Goal: Transaction & Acquisition: Purchase product/service

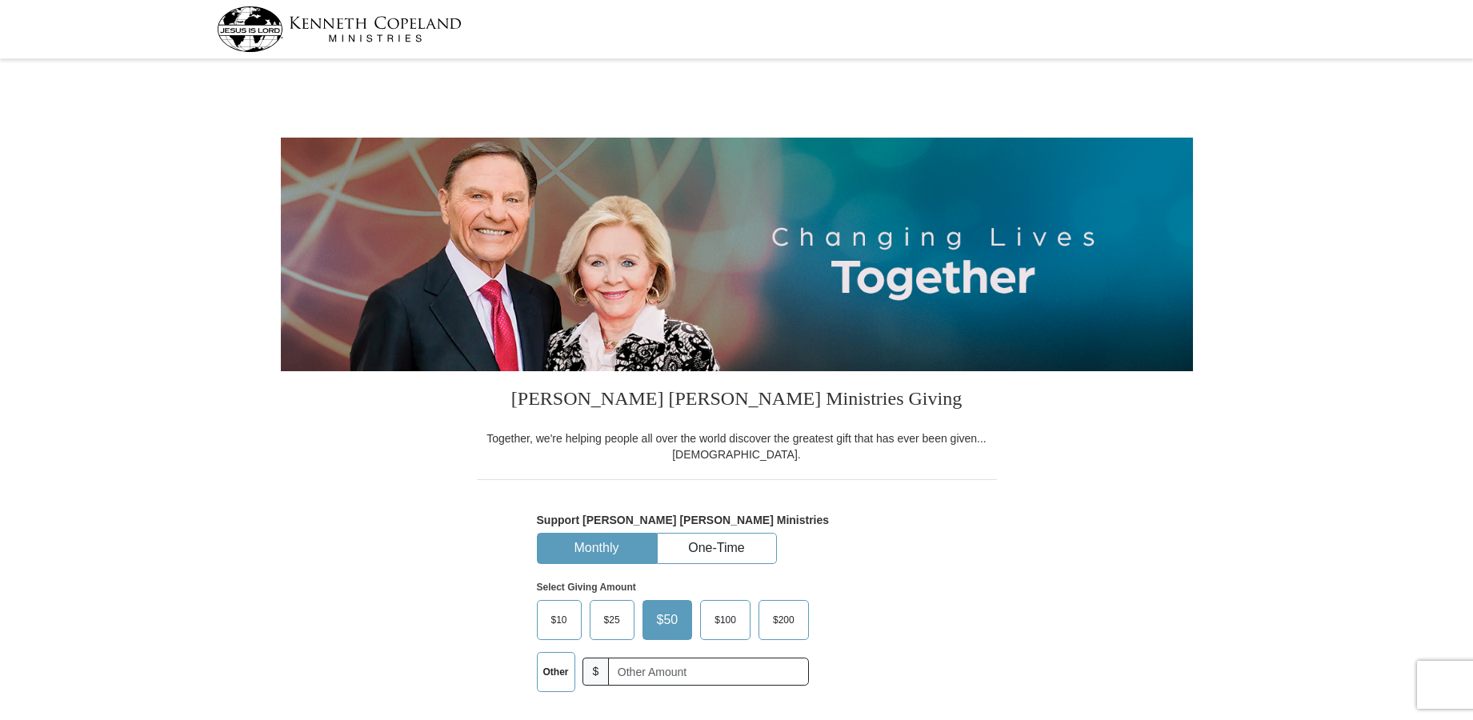
select select "[GEOGRAPHIC_DATA]"
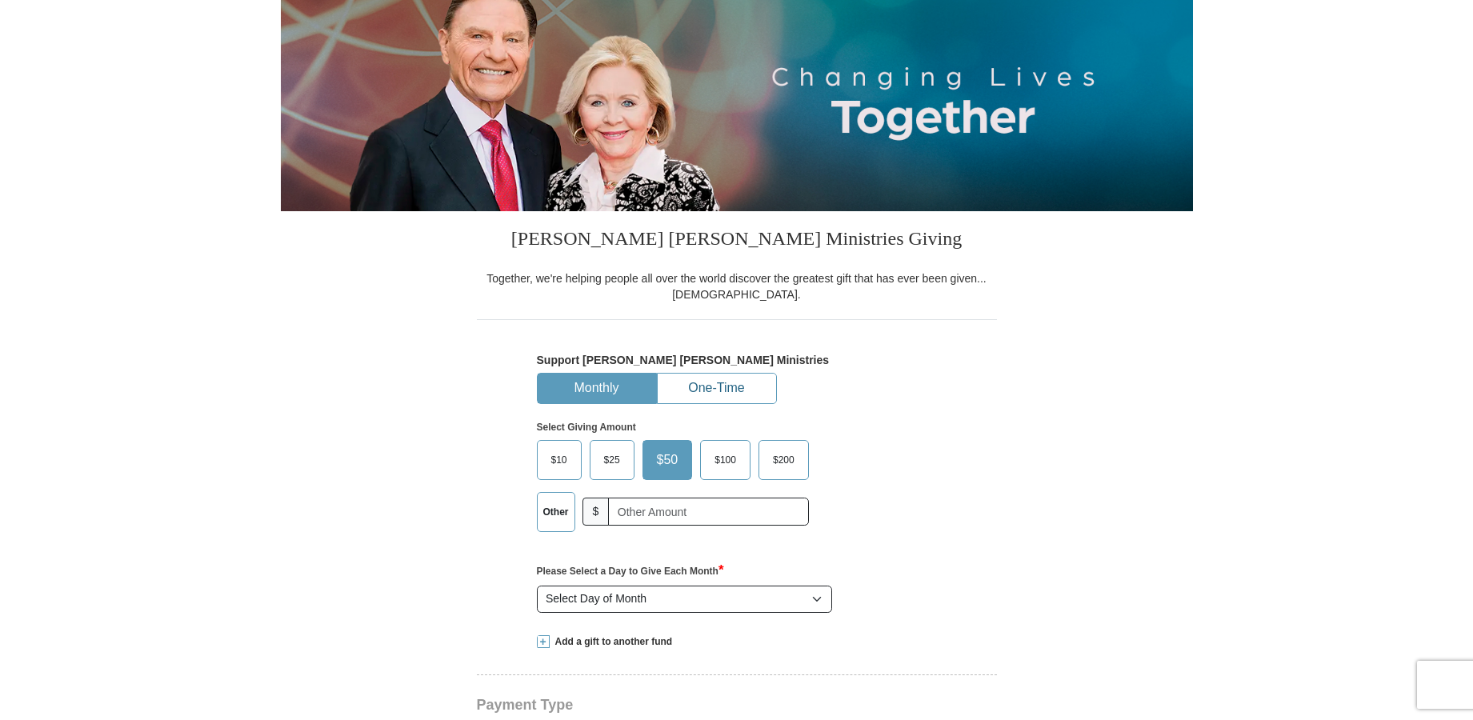
click at [697, 387] on button "One-Time" at bounding box center [717, 389] width 118 height 30
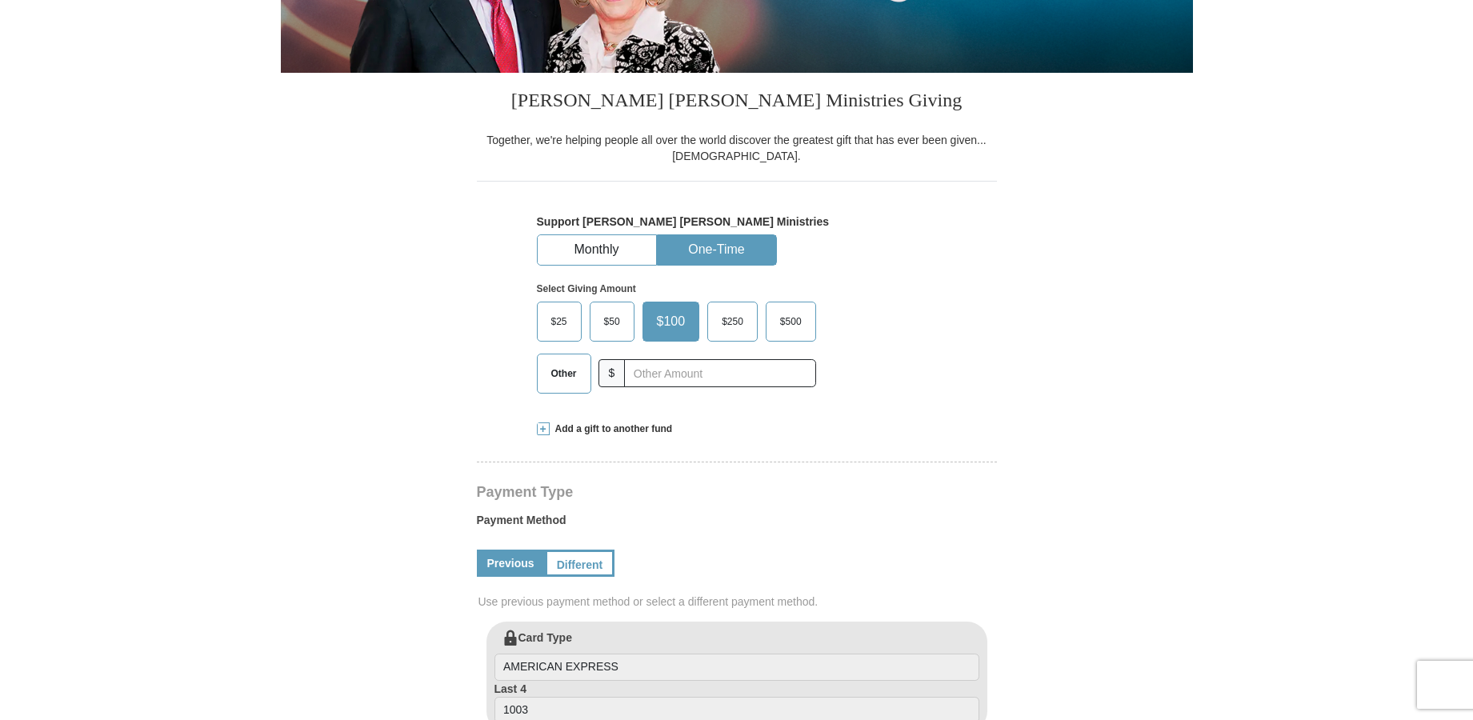
scroll to position [320, 0]
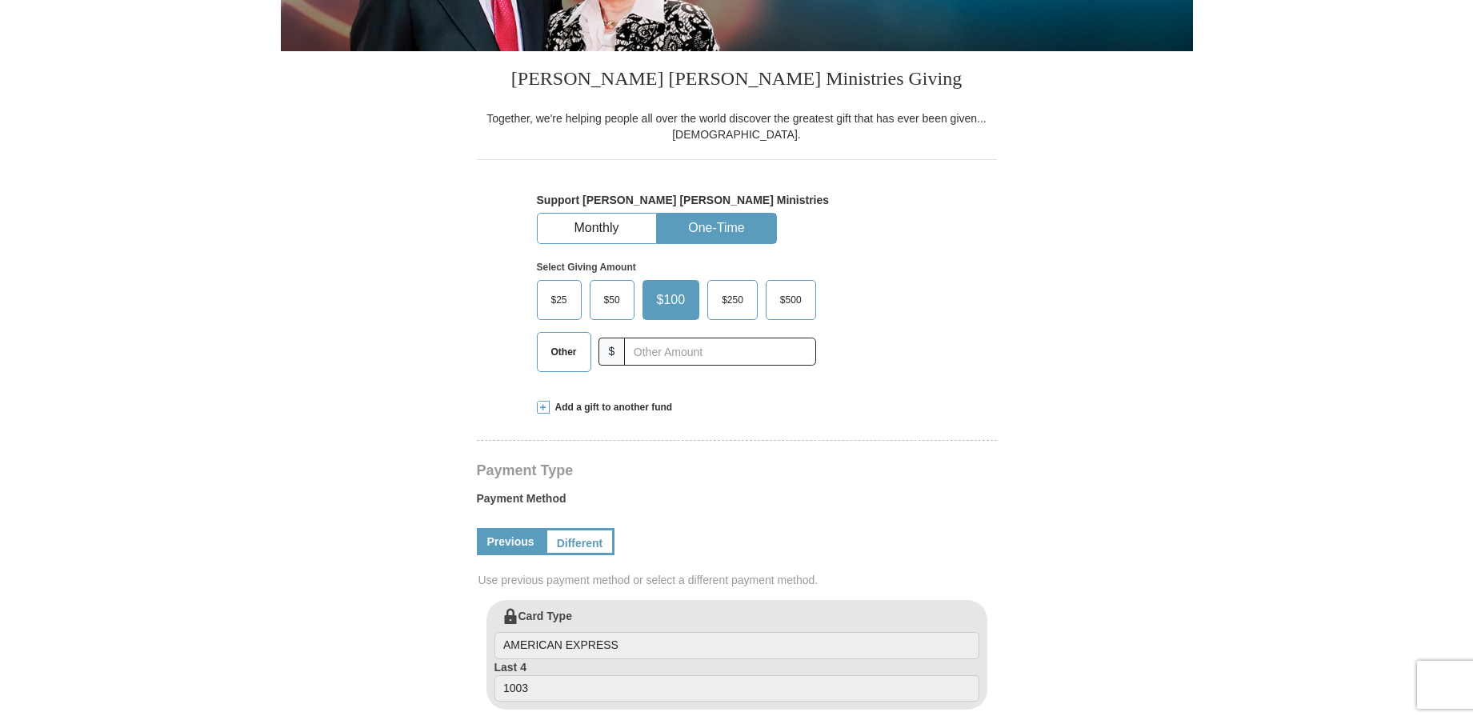
click at [559, 355] on span "Other" at bounding box center [564, 352] width 42 height 24
click at [0, 0] on input "Other" at bounding box center [0, 0] width 0 height 0
click at [615, 410] on span "Add a gift to another fund" at bounding box center [611, 408] width 123 height 14
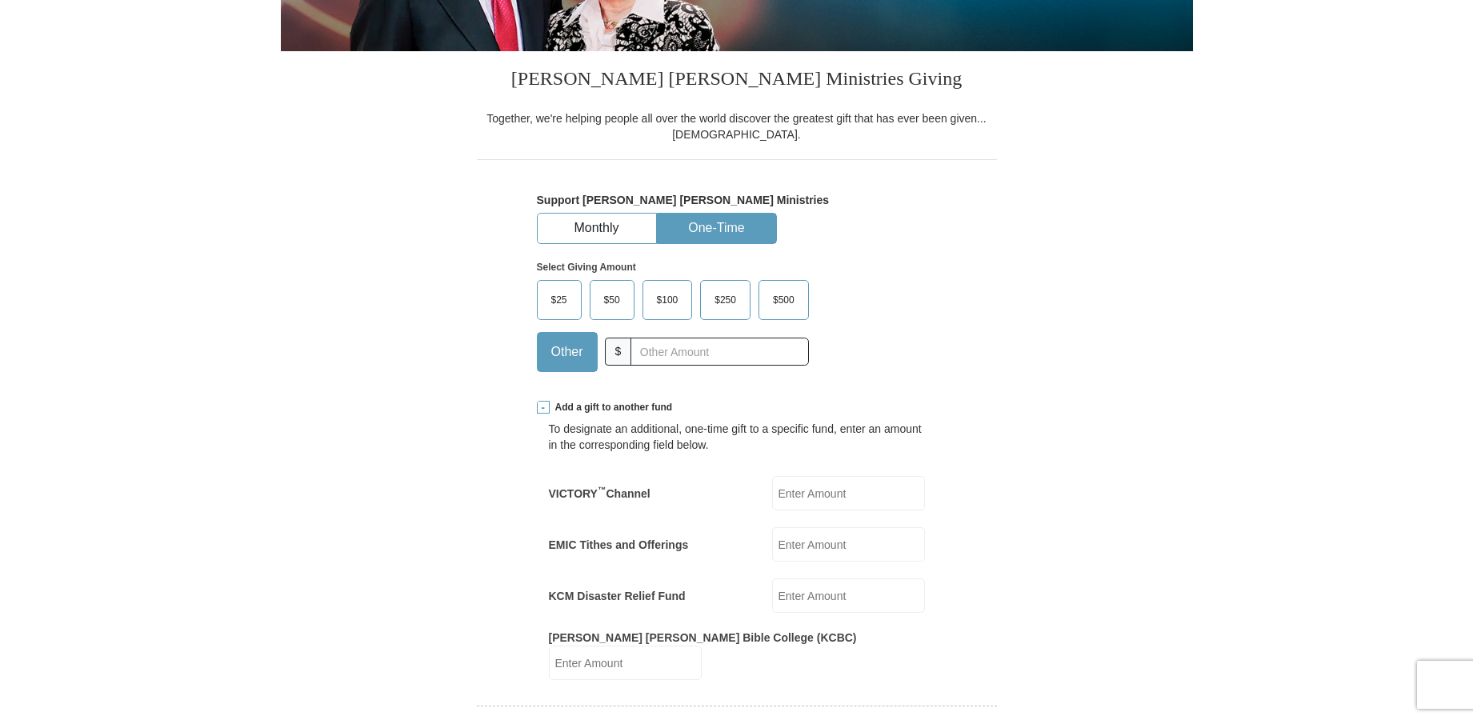
click at [810, 553] on input "EMIC Tithes and Offerings" at bounding box center [848, 544] width 153 height 34
type input "75.00"
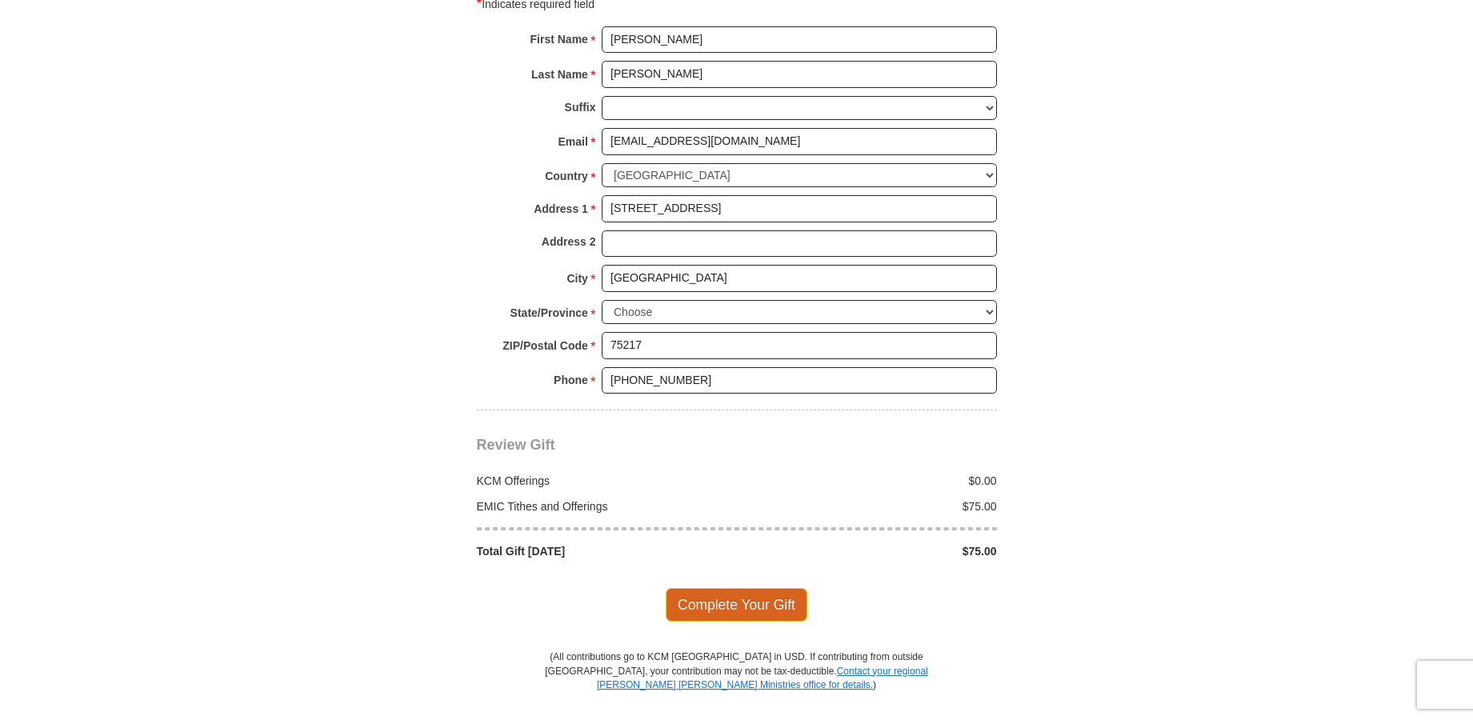
scroll to position [1361, 0]
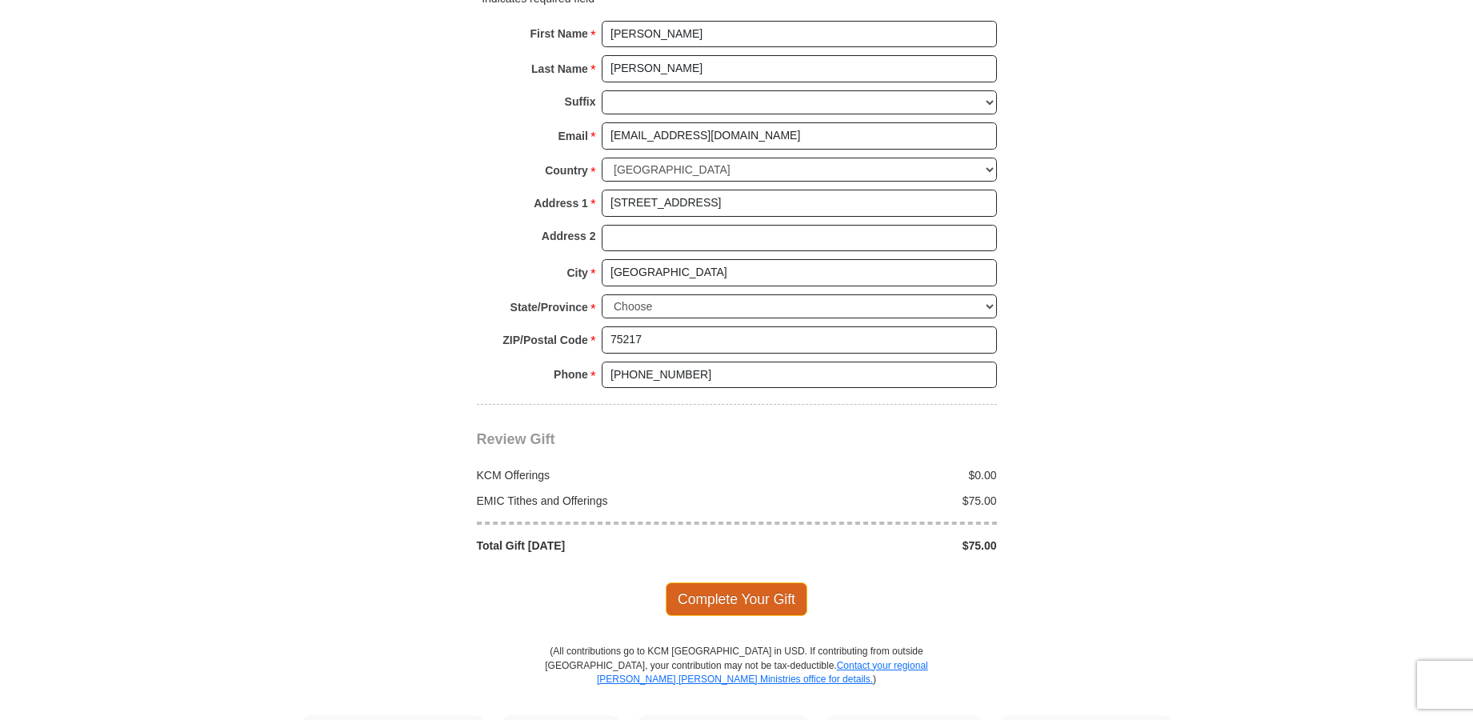
click at [731, 584] on span "Complete Your Gift" at bounding box center [737, 600] width 142 height 34
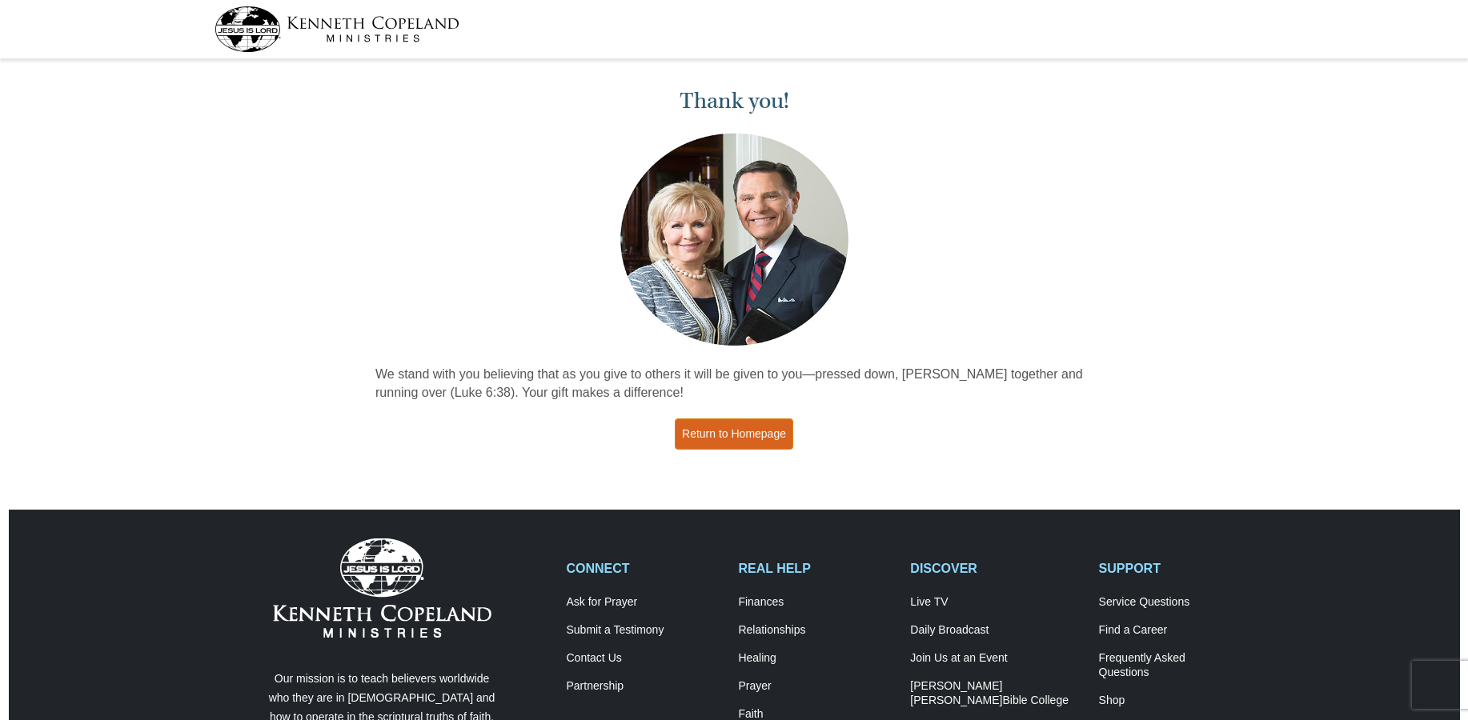
click at [762, 428] on link "Return to Homepage" at bounding box center [734, 434] width 118 height 31
